Goal: Task Accomplishment & Management: Use online tool/utility

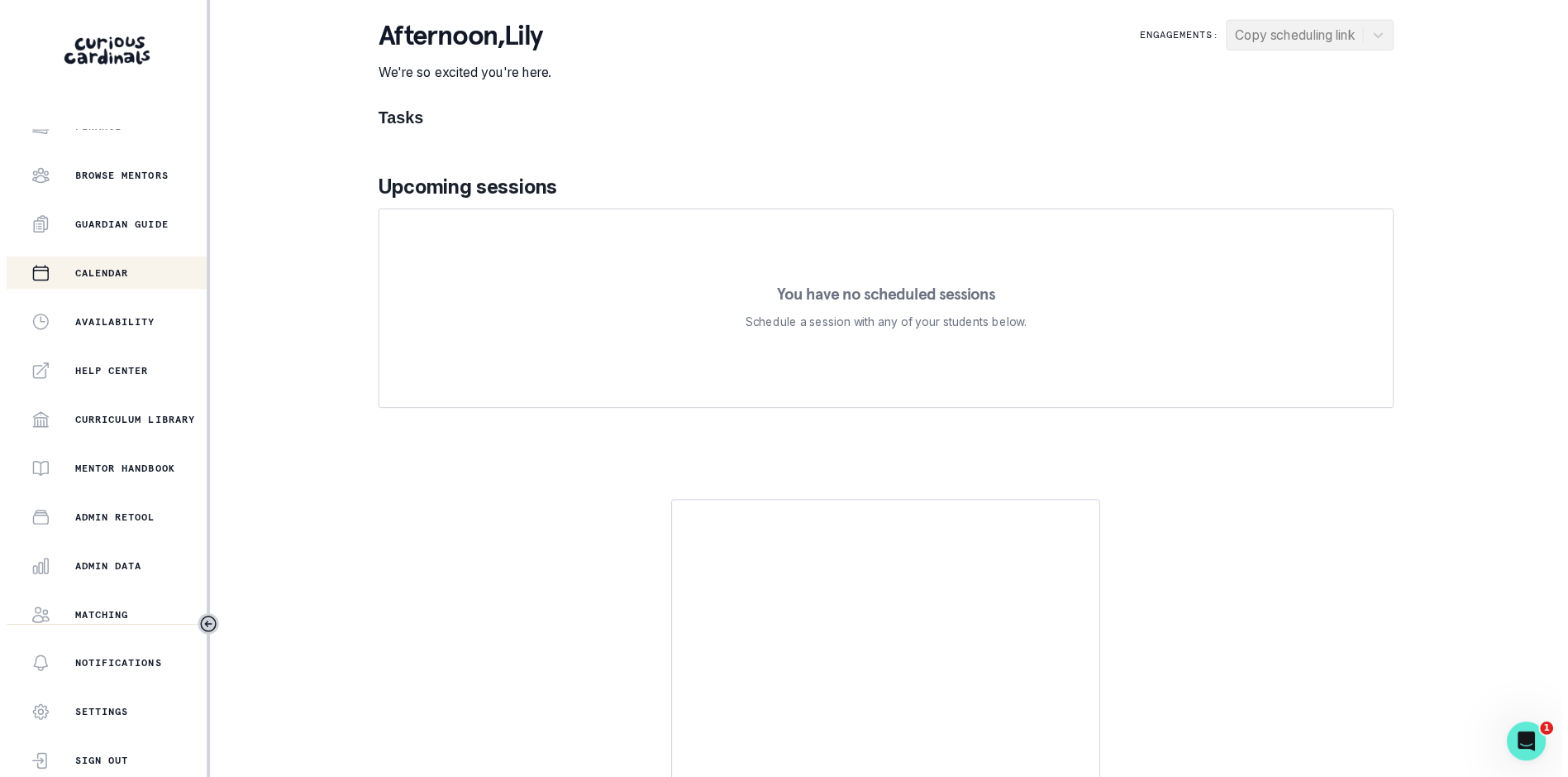
scroll to position [226, 0]
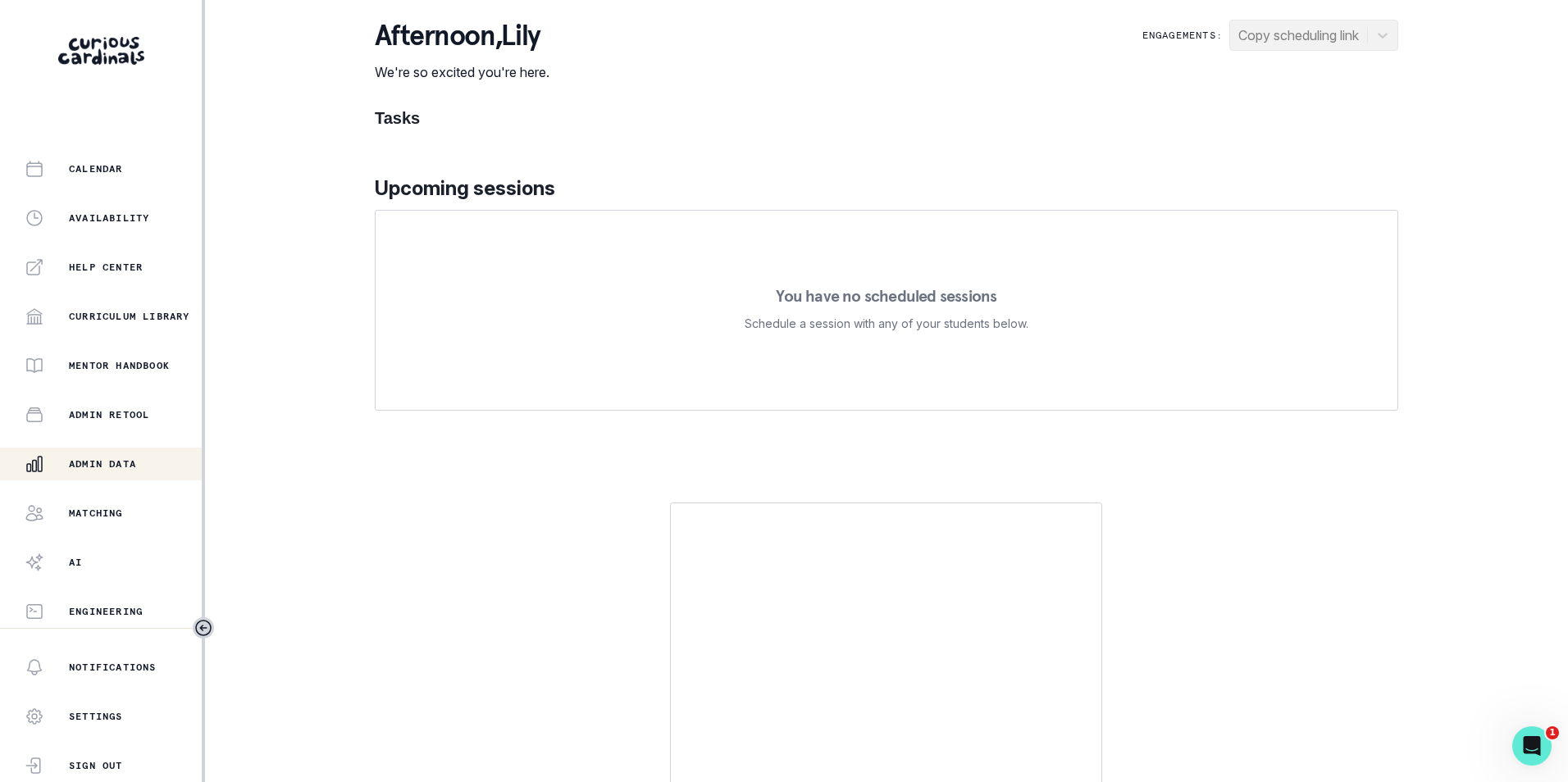
click at [119, 460] on p "Admin Data" at bounding box center [103, 463] width 67 height 13
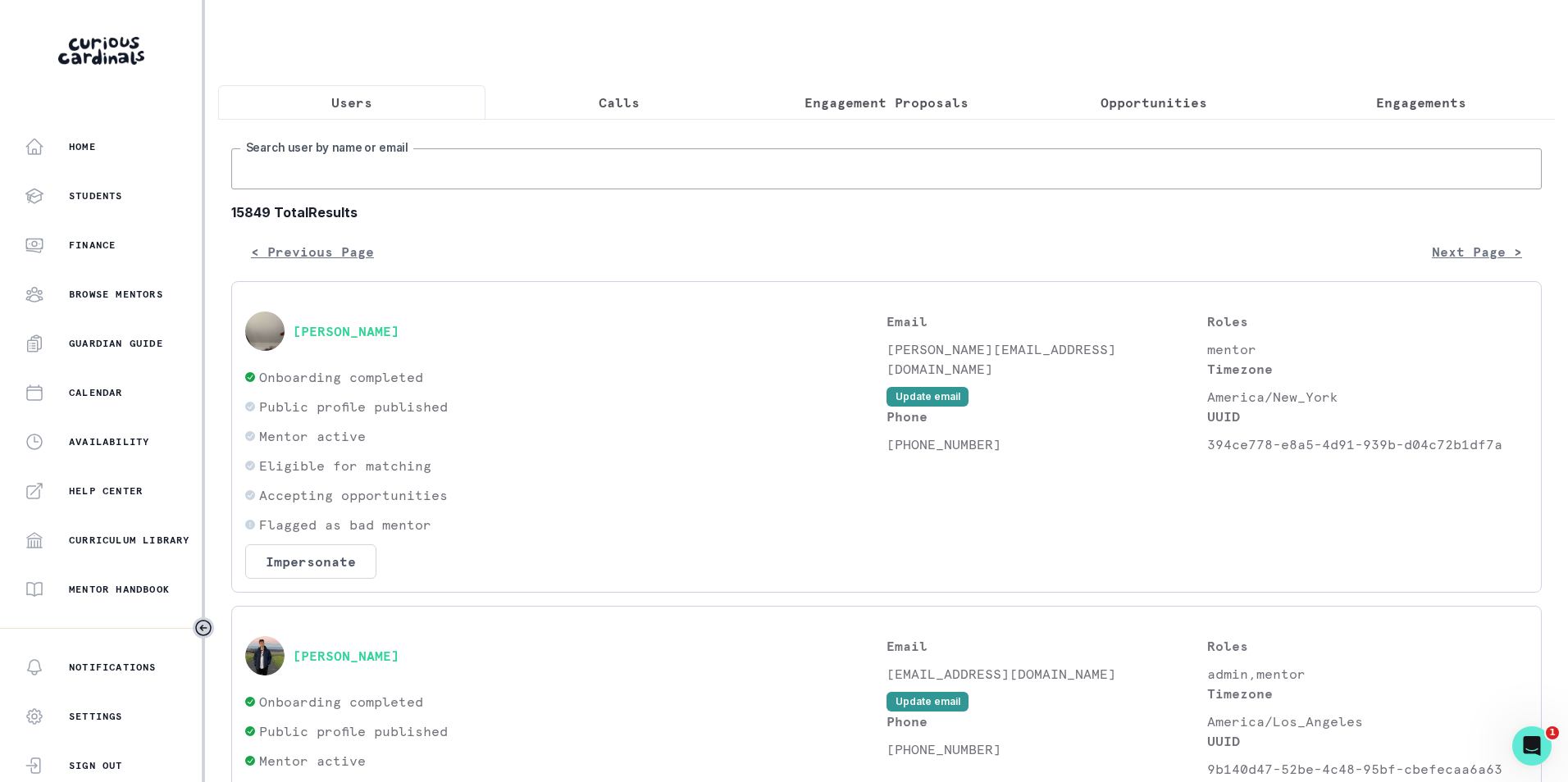
click at [351, 171] on input "Search user by name or email" at bounding box center [886, 168] width 1310 height 41
paste input "[EMAIL_ADDRESS][DOMAIN_NAME]"
type input "[EMAIL_ADDRESS][DOMAIN_NAME]"
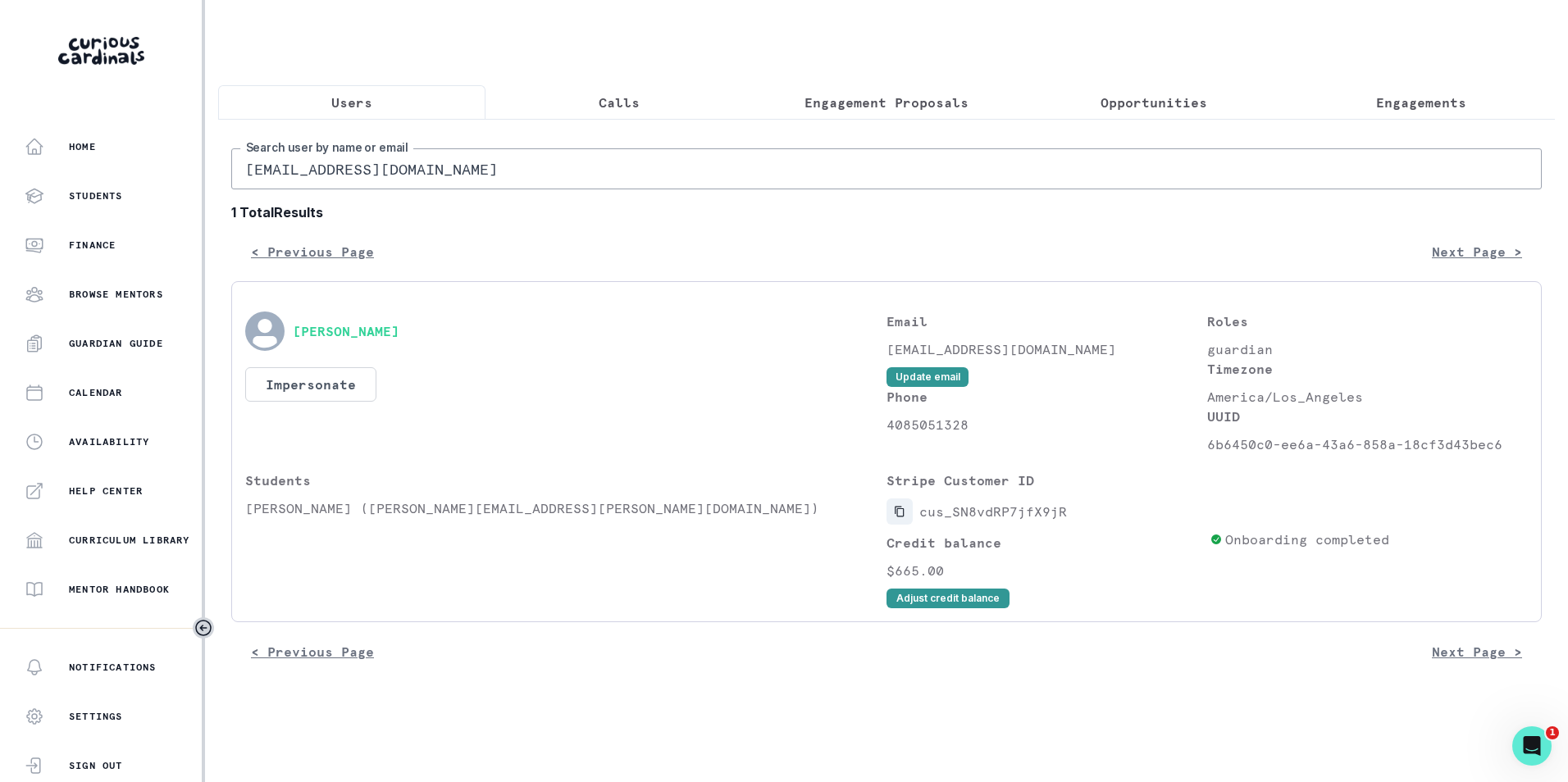
click at [902, 517] on icon "Copied to clipboard" at bounding box center [900, 512] width 12 height 12
drag, startPoint x: 246, startPoint y: 518, endPoint x: 292, endPoint y: 525, distance: 46.5
click at [292, 518] on p "[PERSON_NAME] ([PERSON_NAME][EMAIL_ADDRESS][PERSON_NAME][DOMAIN_NAME])" at bounding box center [565, 508] width 641 height 20
copy p "Triyan"
click at [373, 540] on div "Students [PERSON_NAME] ([PERSON_NAME][EMAIL_ADDRESS][PERSON_NAME][DOMAIN_NAME])" at bounding box center [565, 539] width 641 height 137
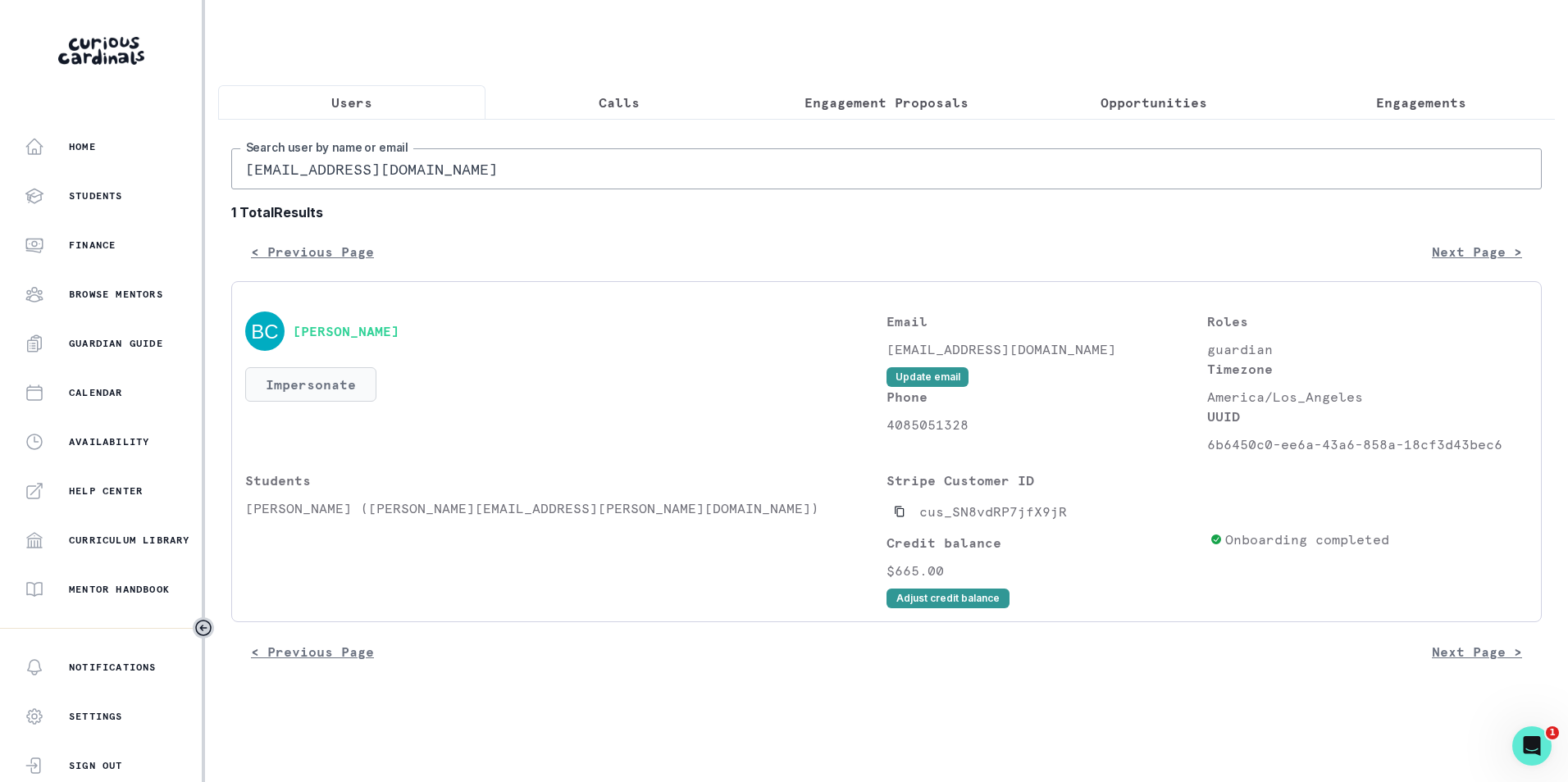
click at [316, 401] on button "Impersonate" at bounding box center [311, 384] width 131 height 35
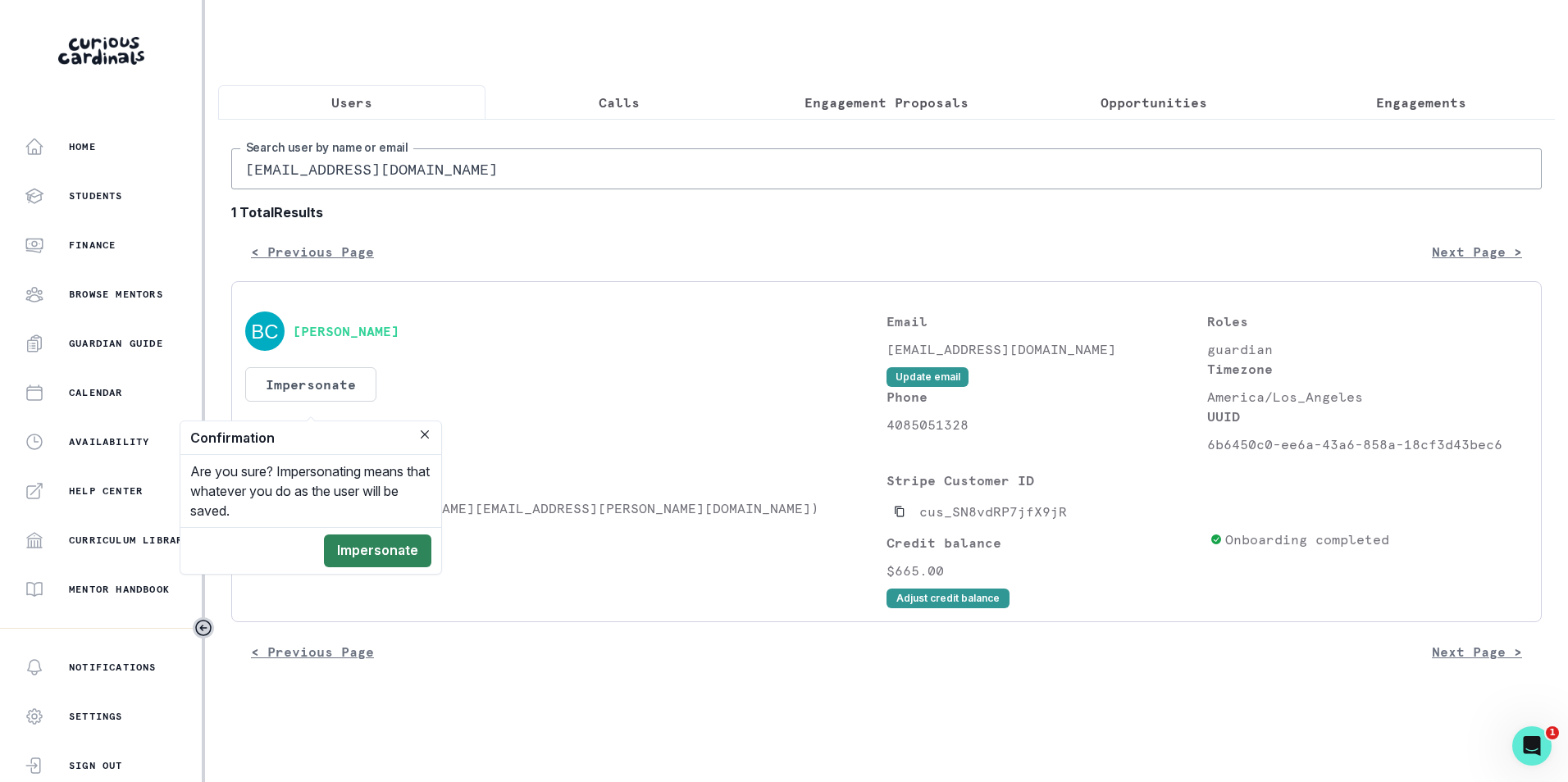
click at [359, 556] on button "Impersonate" at bounding box center [378, 551] width 107 height 33
